Goal: Transaction & Acquisition: Book appointment/travel/reservation

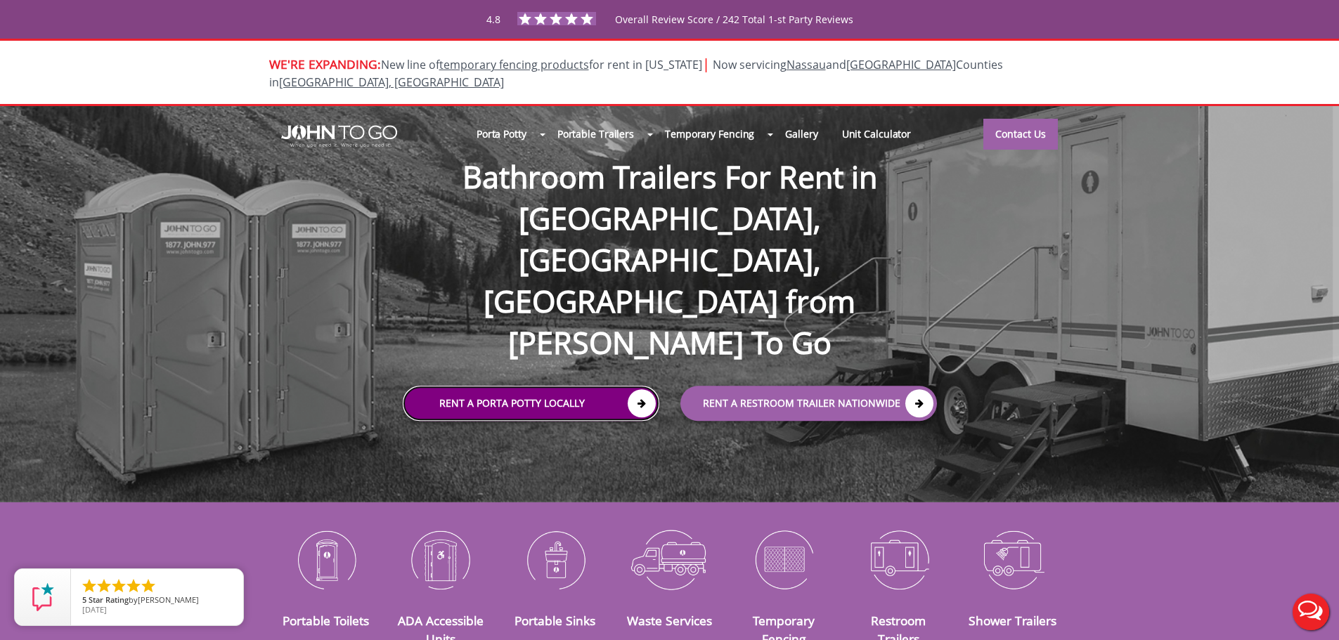
click at [542, 386] on link "Rent a Porta Potty Locally" at bounding box center [531, 403] width 257 height 35
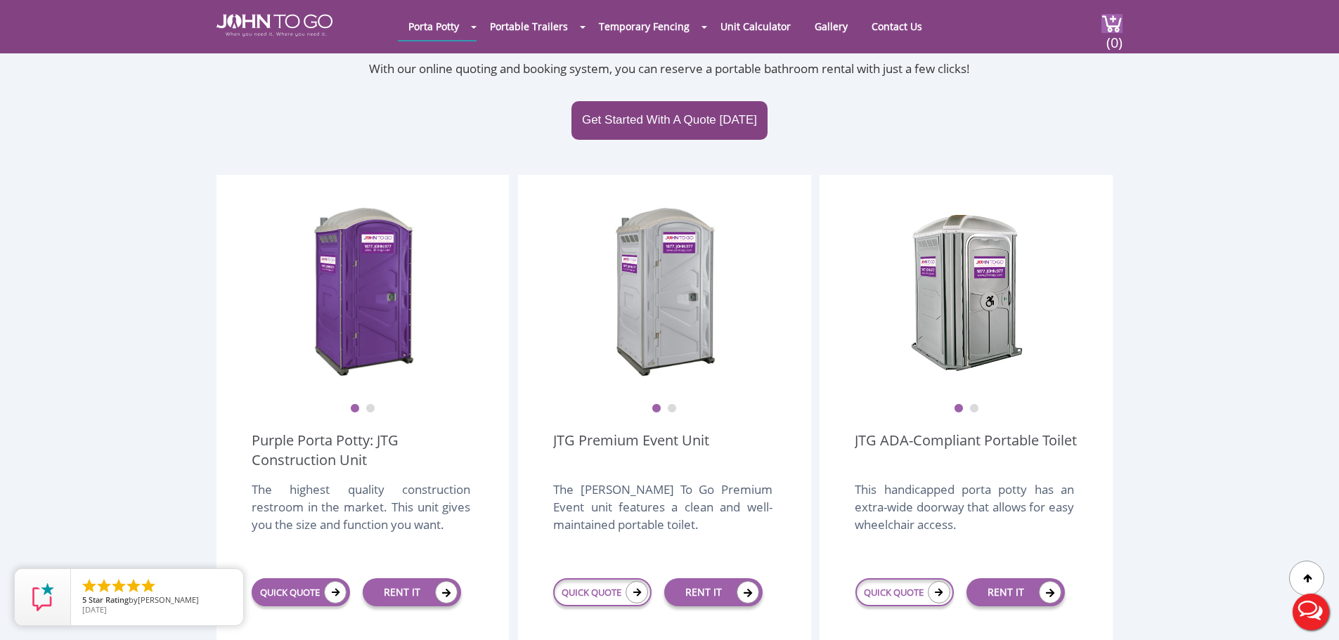
scroll to position [351, 0]
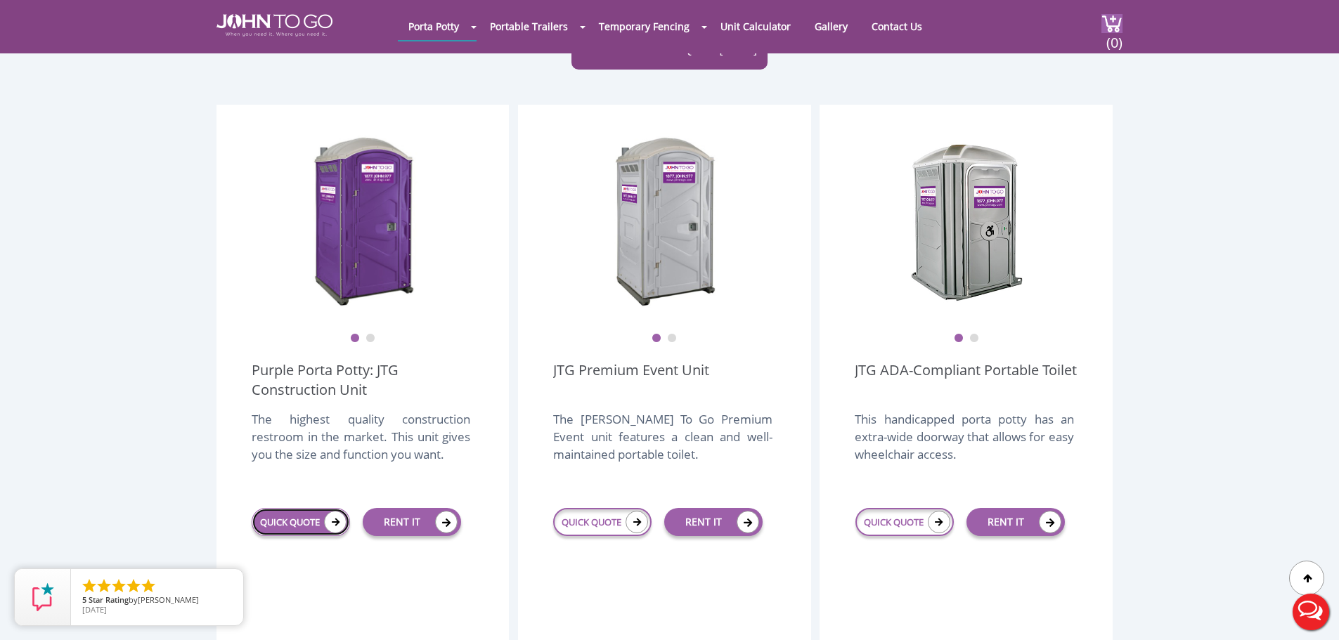
click at [294, 508] on link "QUICK QUOTE" at bounding box center [301, 522] width 98 height 28
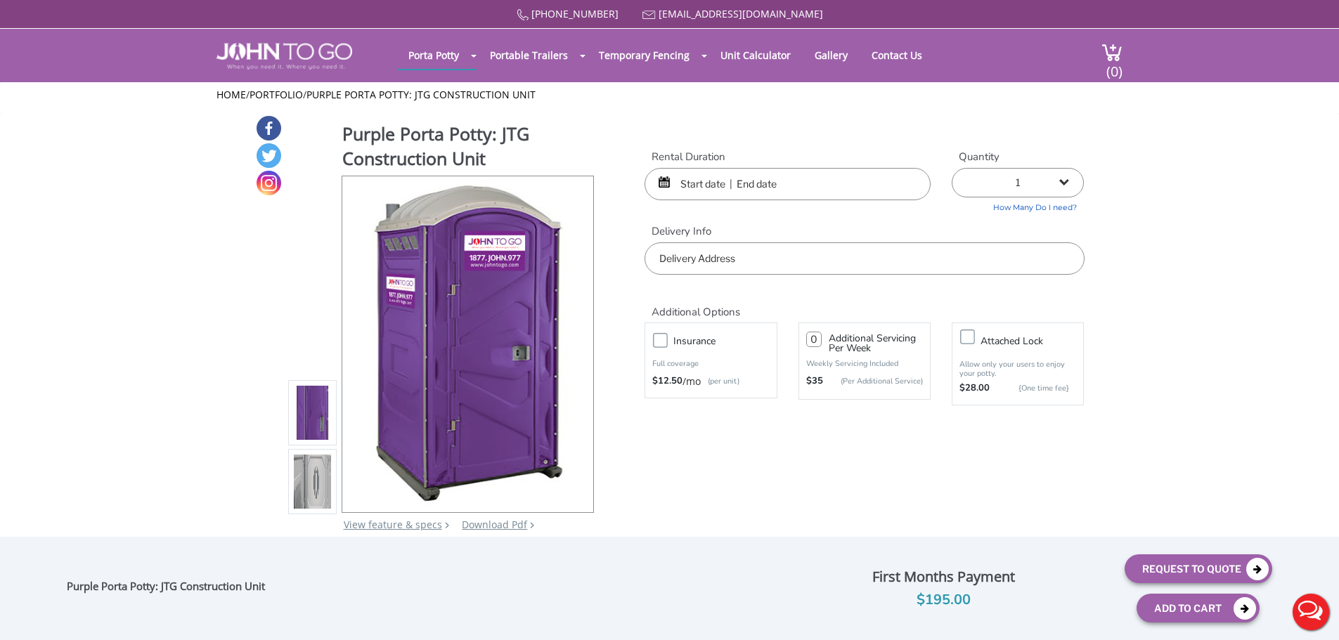
click at [708, 180] on input "text" at bounding box center [787, 184] width 286 height 32
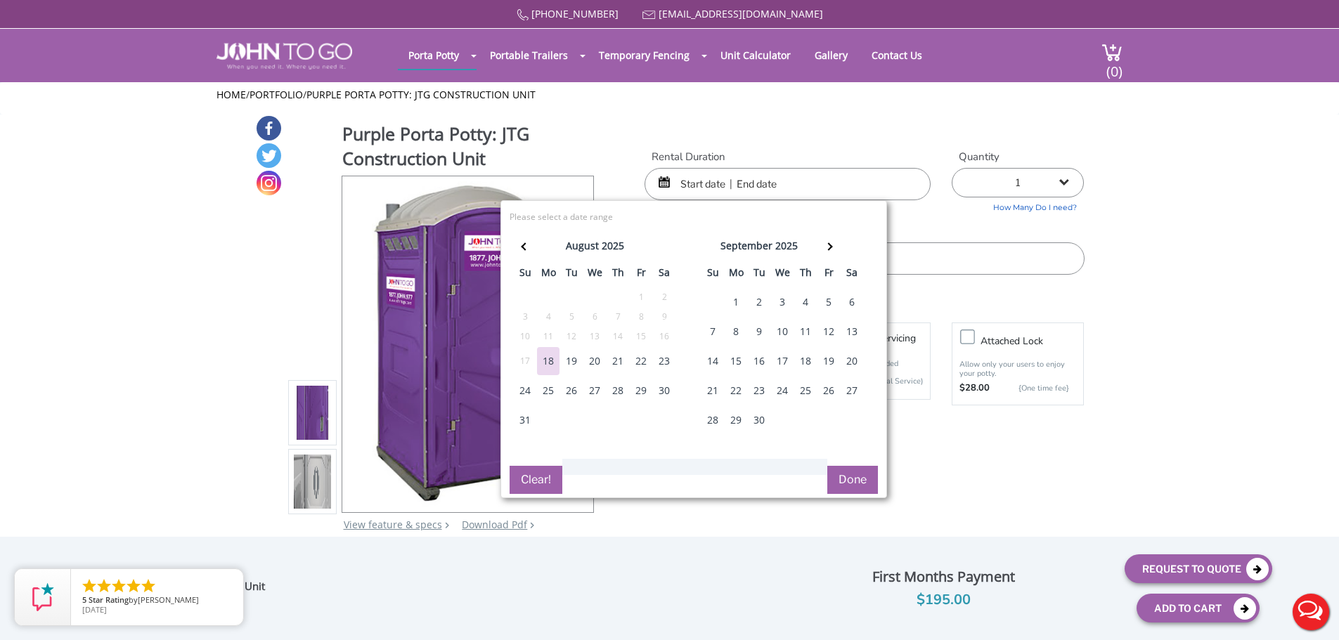
click at [566, 358] on div "19" at bounding box center [571, 361] width 22 height 28
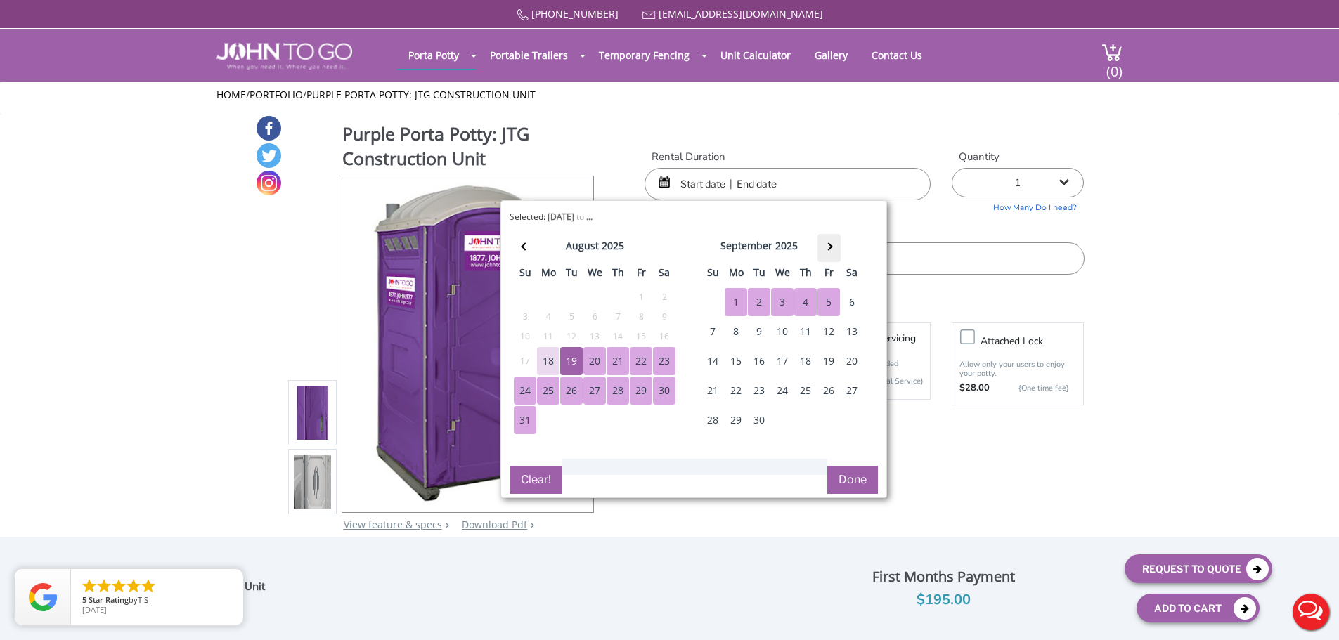
click at [834, 243] on th at bounding box center [828, 248] width 23 height 28
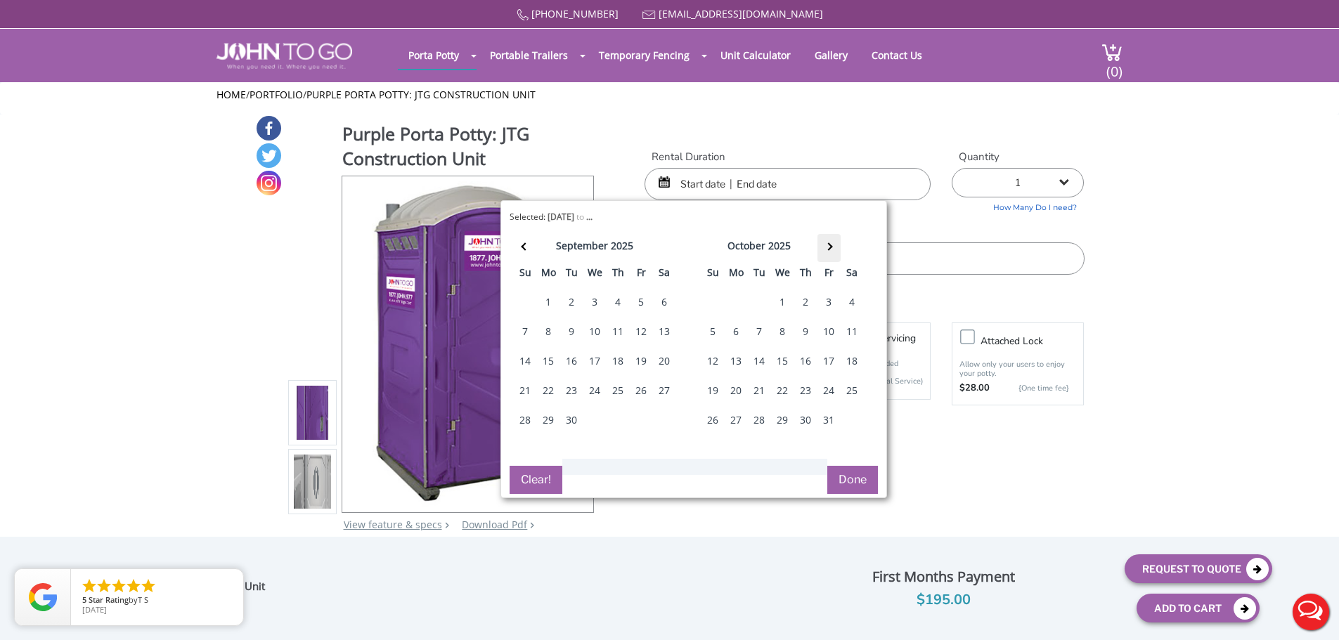
click at [834, 243] on th at bounding box center [828, 248] width 23 height 28
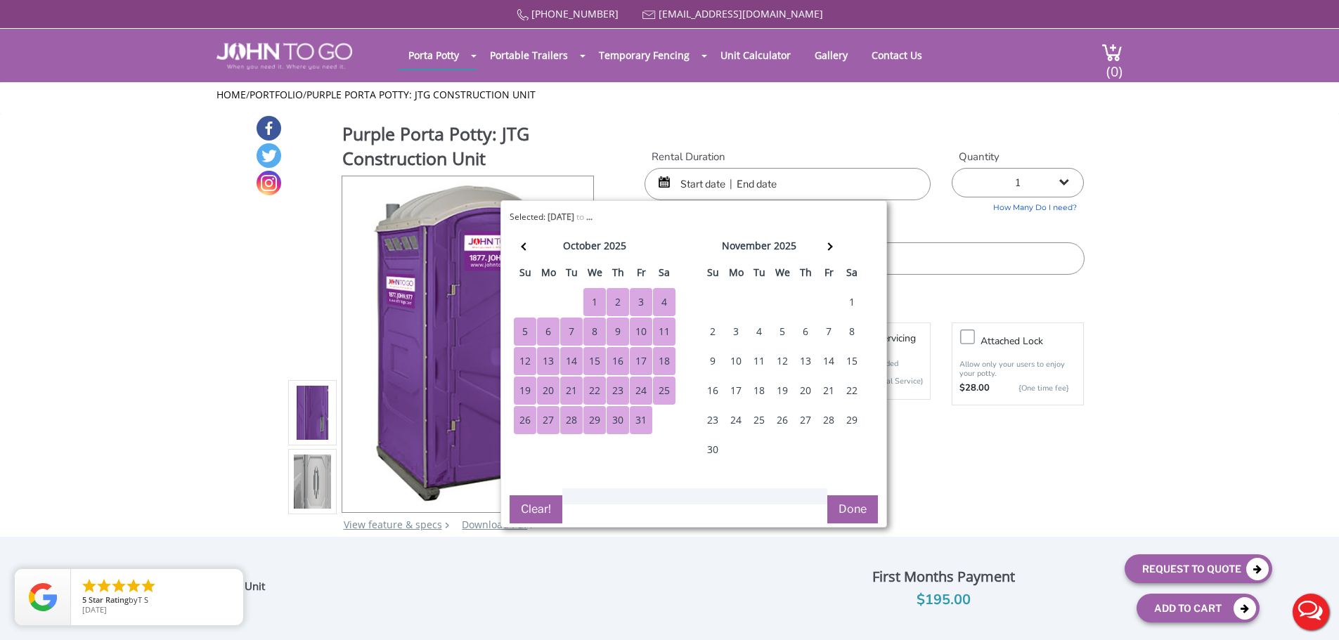
click at [637, 422] on div "31" at bounding box center [641, 420] width 22 height 28
type input "[DATE] to [DATE]"
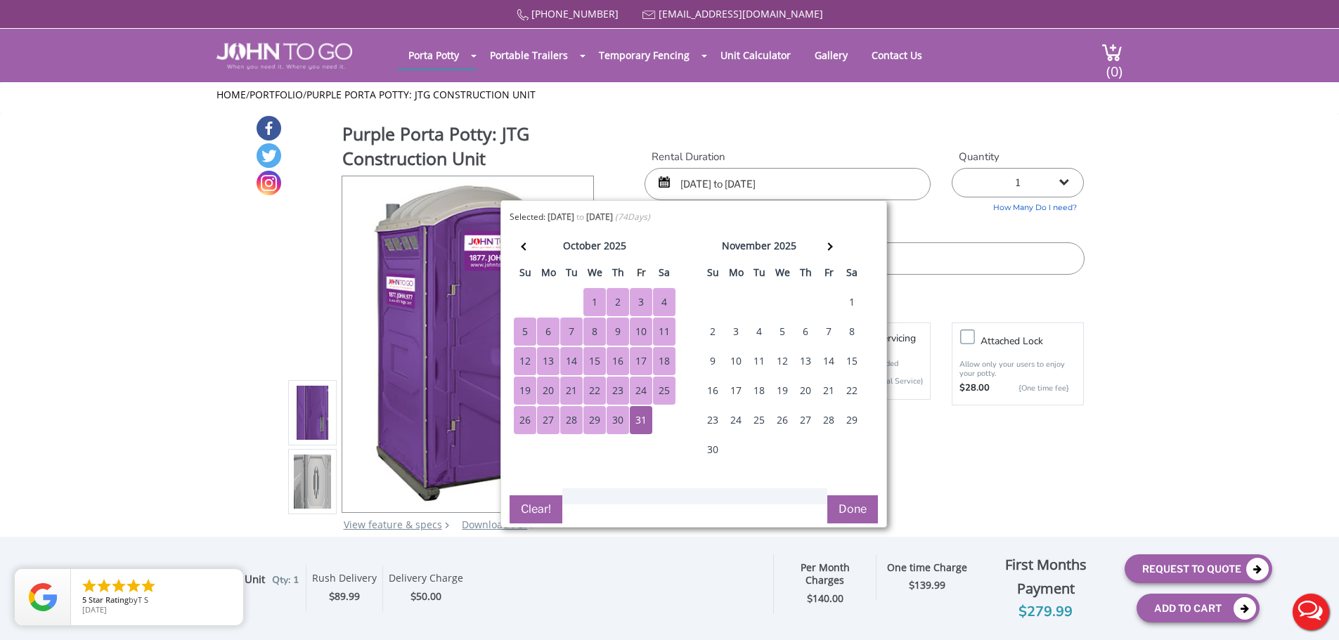
click at [835, 512] on button "Done" at bounding box center [852, 509] width 51 height 28
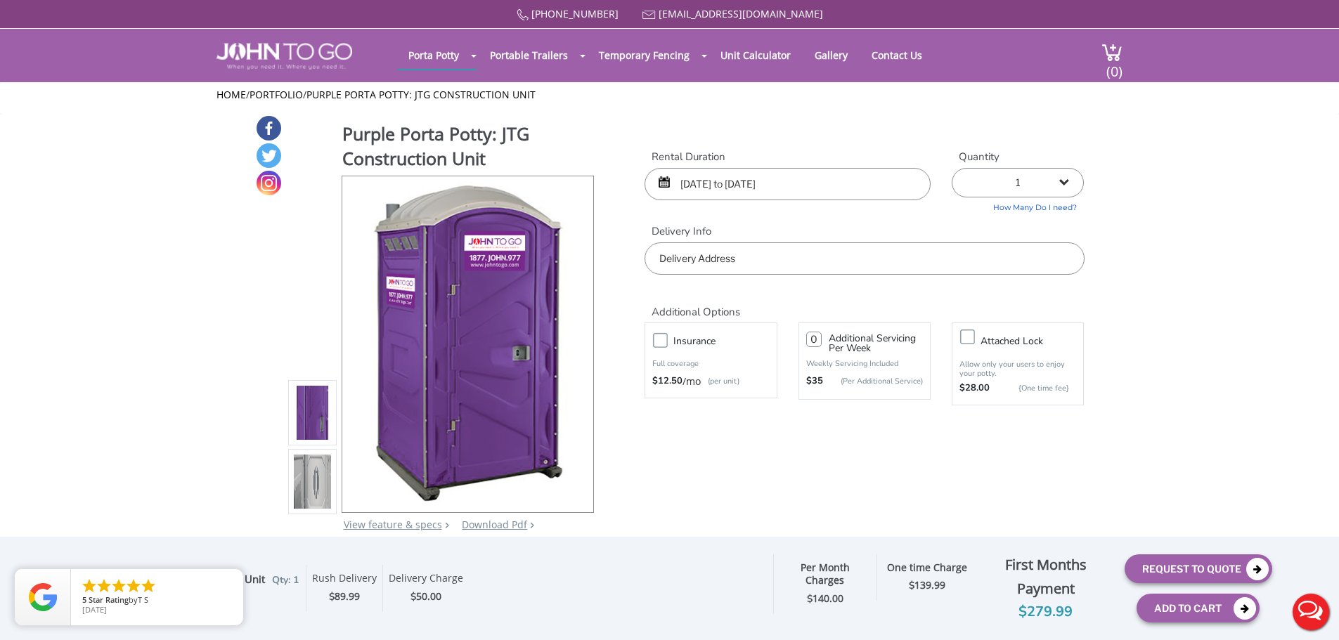
click at [849, 254] on input "text" at bounding box center [863, 258] width 439 height 32
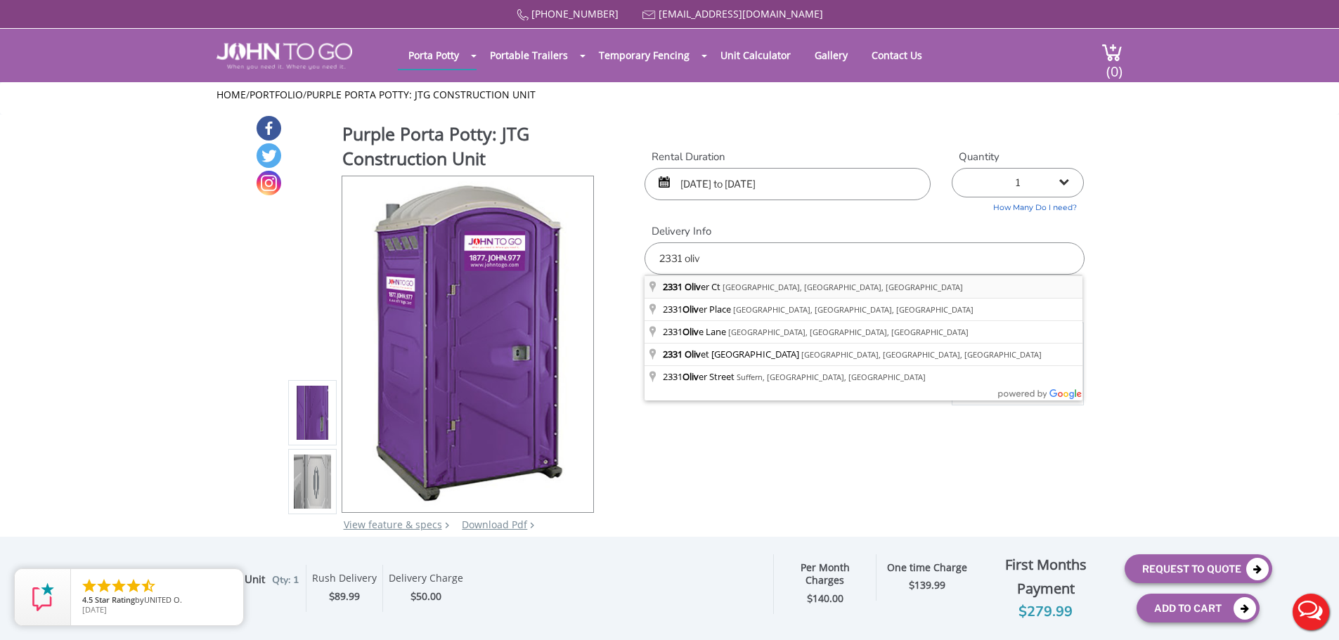
type input "[STREET_ADDRESS][PERSON_NAME]"
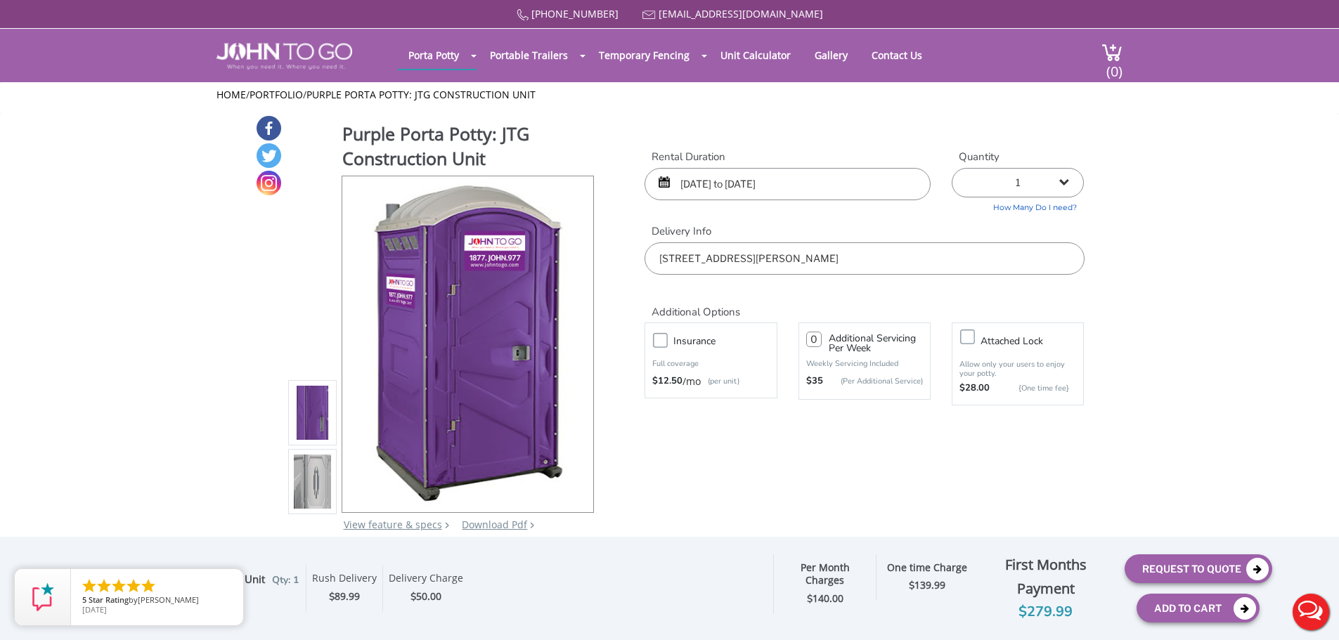
click at [694, 181] on input "[DATE] to [DATE]" at bounding box center [787, 184] width 286 height 32
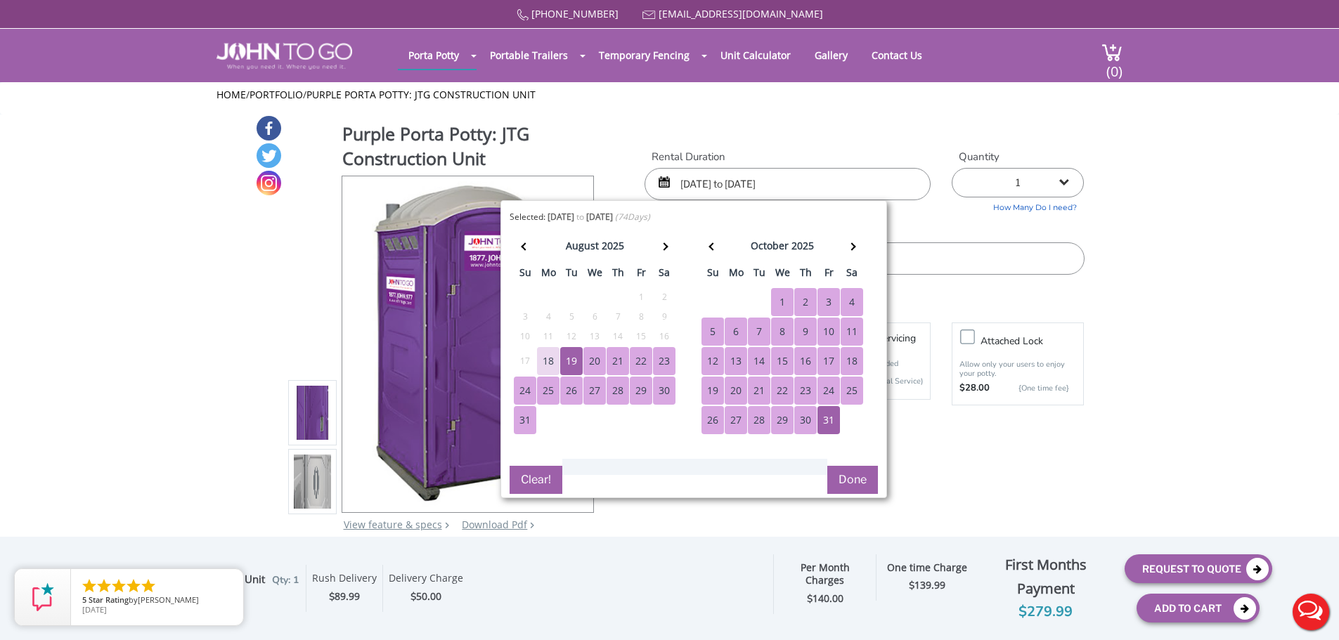
click at [593, 356] on div "20" at bounding box center [594, 361] width 22 height 28
click at [860, 472] on button "Done" at bounding box center [852, 480] width 51 height 28
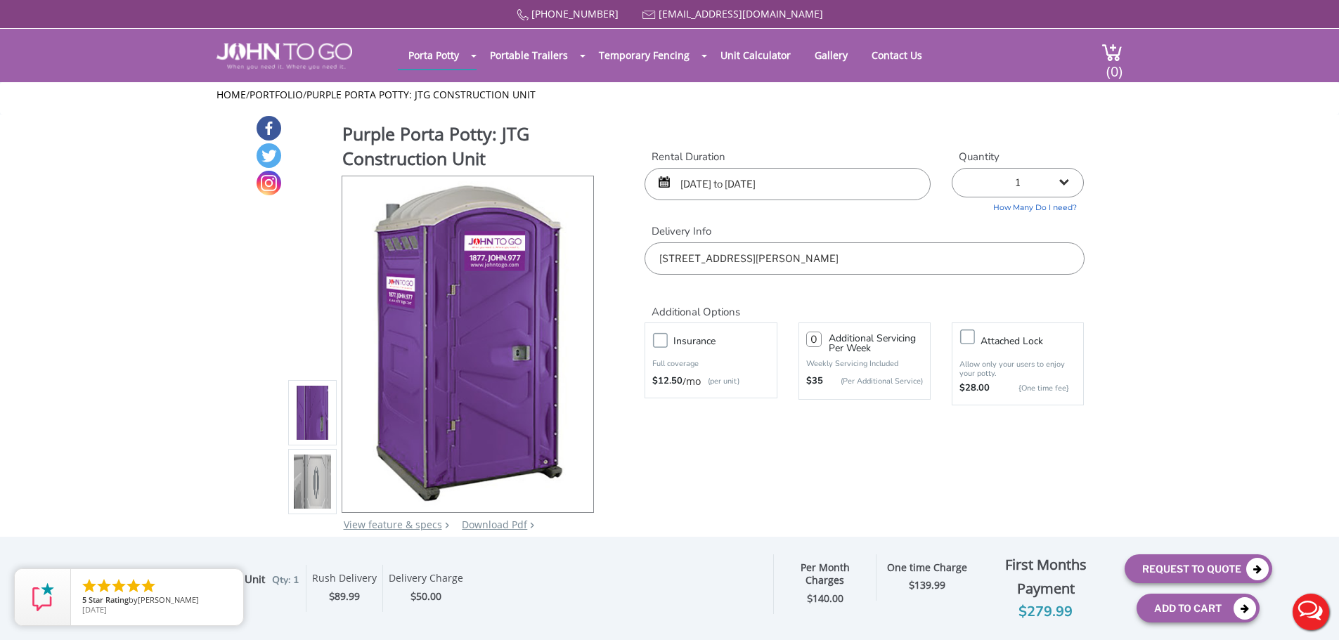
click at [705, 171] on input "[DATE] to [DATE]" at bounding box center [787, 184] width 286 height 32
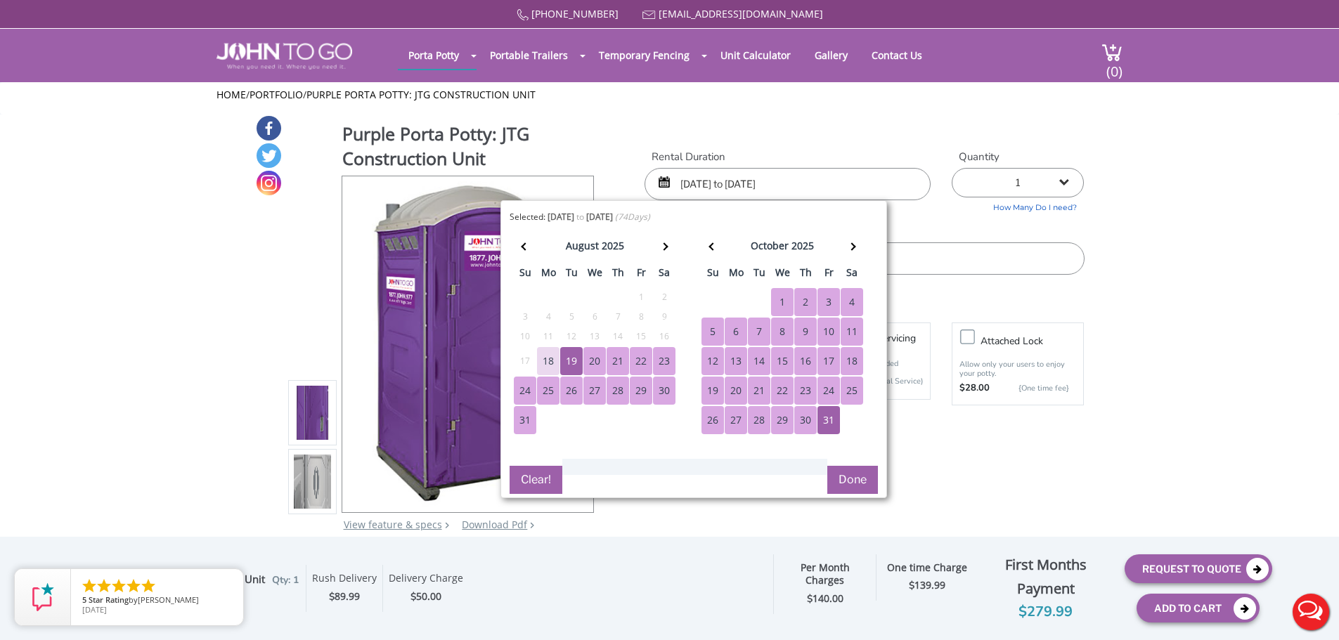
click at [628, 352] on div "21" at bounding box center [618, 361] width 22 height 28
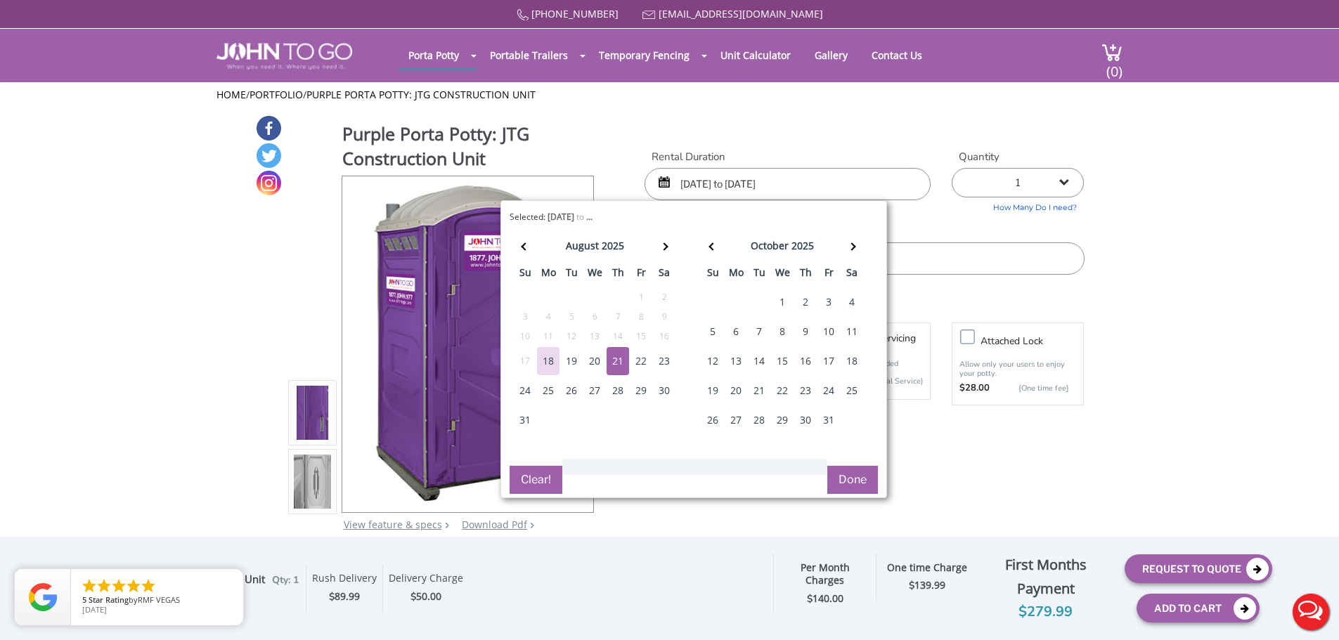
click at [626, 356] on div "21" at bounding box center [618, 361] width 22 height 28
type input "[DATE] to [DATE]"
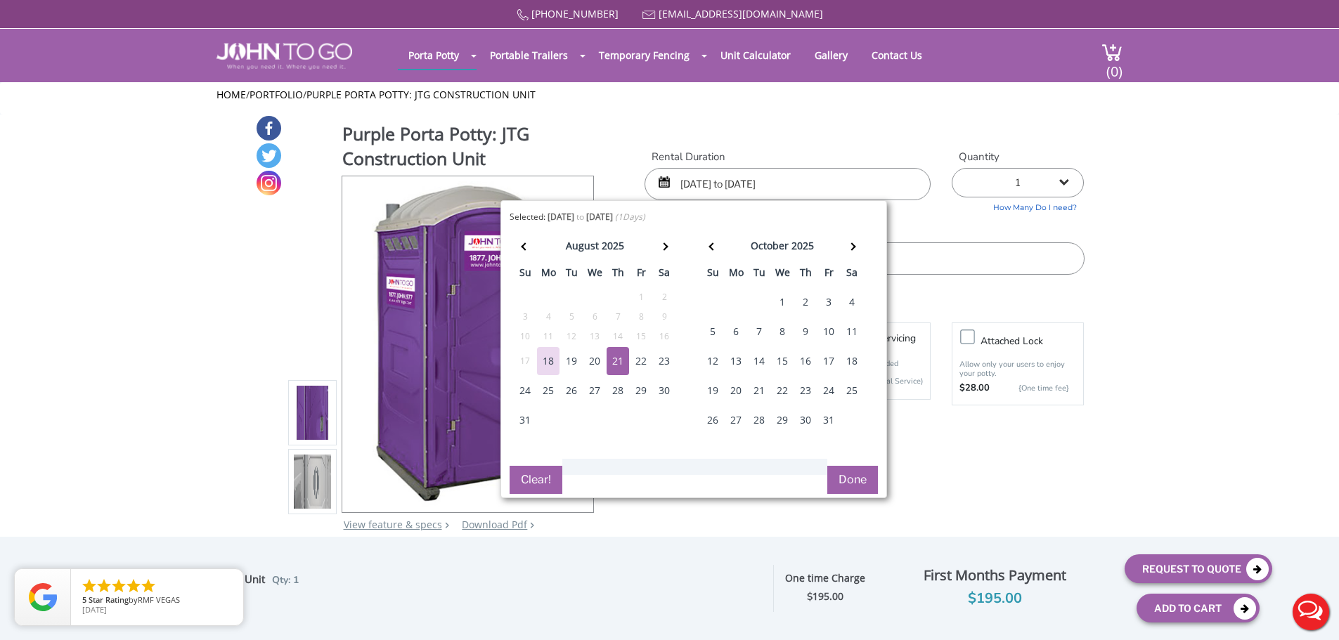
click at [841, 475] on button "Done" at bounding box center [852, 480] width 51 height 28
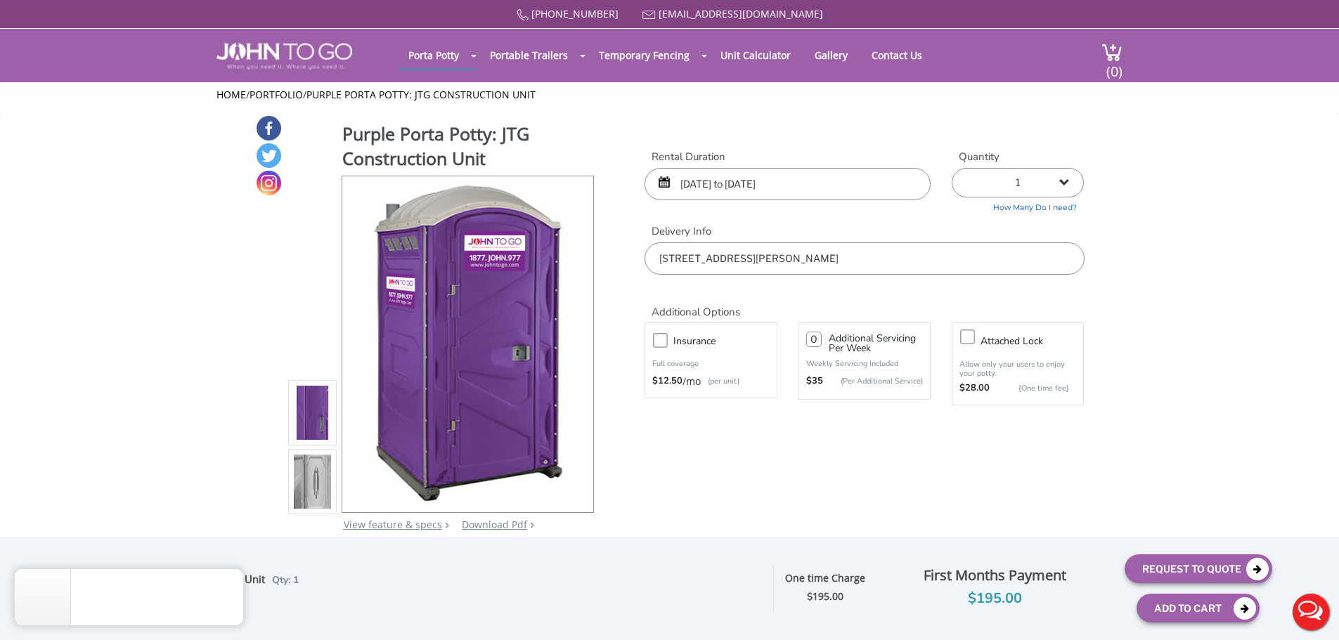
click at [235, 581] on icon "close" at bounding box center [229, 583] width 14 height 14
drag, startPoint x: 811, startPoint y: 339, endPoint x: 830, endPoint y: 337, distance: 19.0
click at [830, 337] on div "Additional Servicing Per Week" at bounding box center [864, 345] width 117 height 23
type input "1"
click at [814, 488] on div "Purple Porta Potty: JTG Construction Unit View feature & specs Download Pdf Pro…" at bounding box center [669, 332] width 829 height 435
